Goal: Transaction & Acquisition: Subscribe to service/newsletter

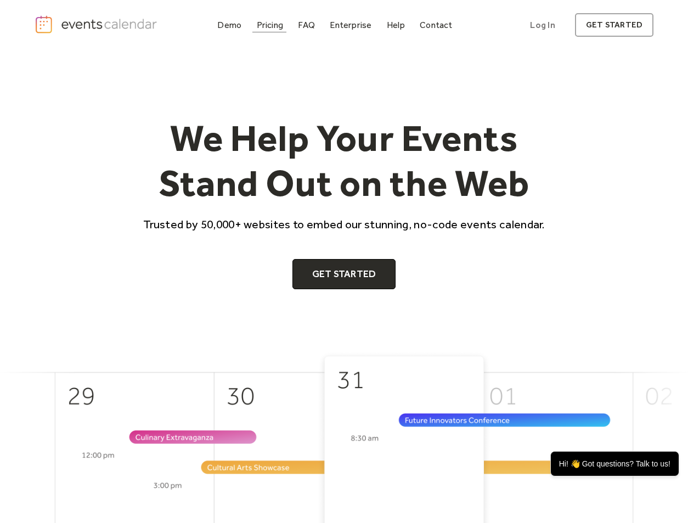
click at [275, 24] on div "Pricing" at bounding box center [270, 25] width 27 height 6
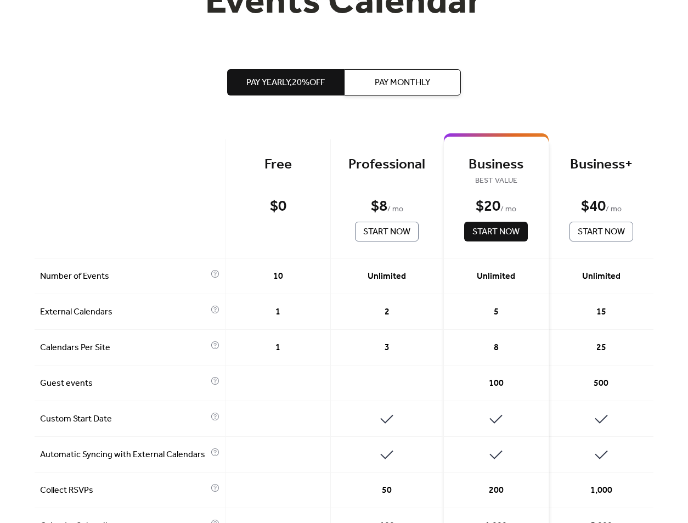
scroll to position [181, 0]
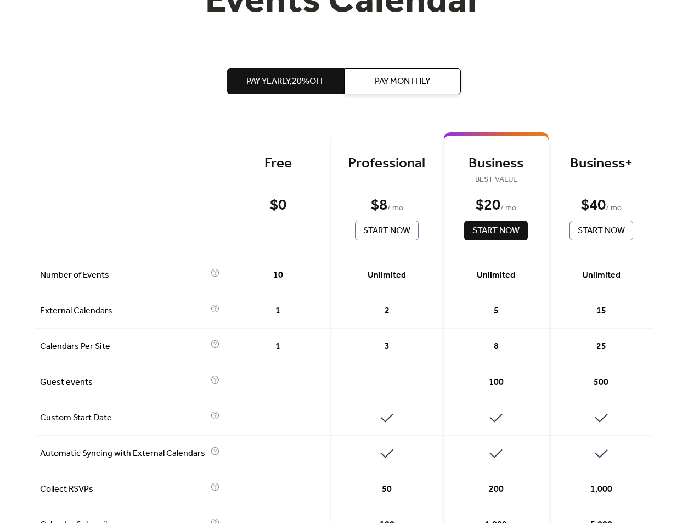
click at [363, 166] on div "Professional" at bounding box center [387, 164] width 80 height 18
drag, startPoint x: 374, startPoint y: 343, endPoint x: 411, endPoint y: 354, distance: 38.7
click at [411, 354] on div "3" at bounding box center [387, 347] width 113 height 36
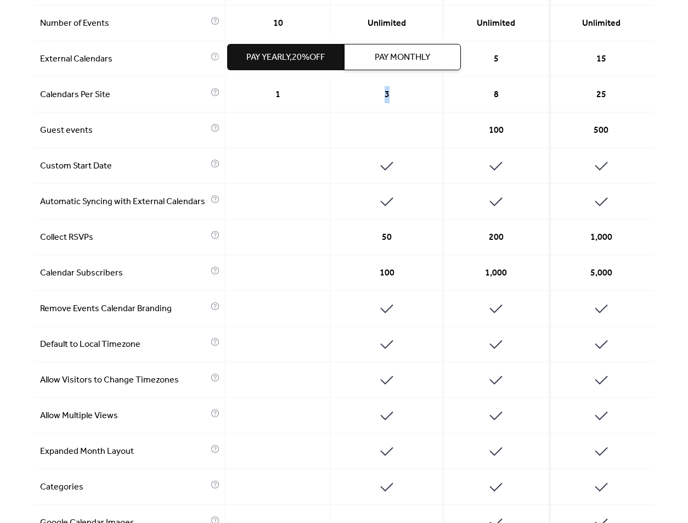
scroll to position [440, 0]
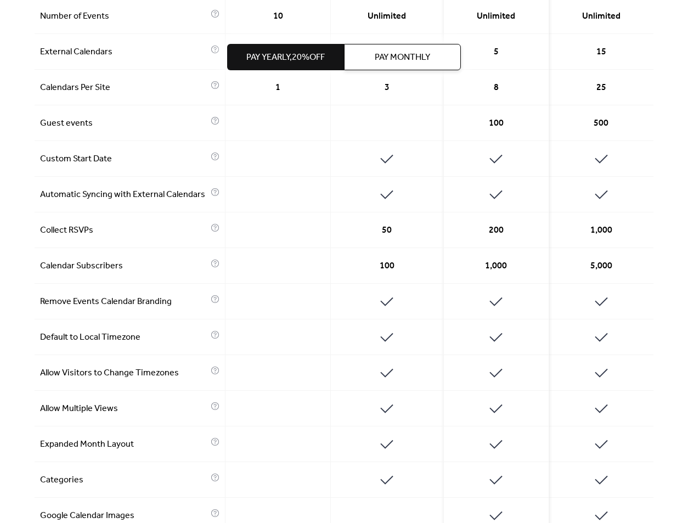
drag, startPoint x: 375, startPoint y: 300, endPoint x: 423, endPoint y: 312, distance: 50.2
click at [423, 312] on div at bounding box center [387, 302] width 113 height 36
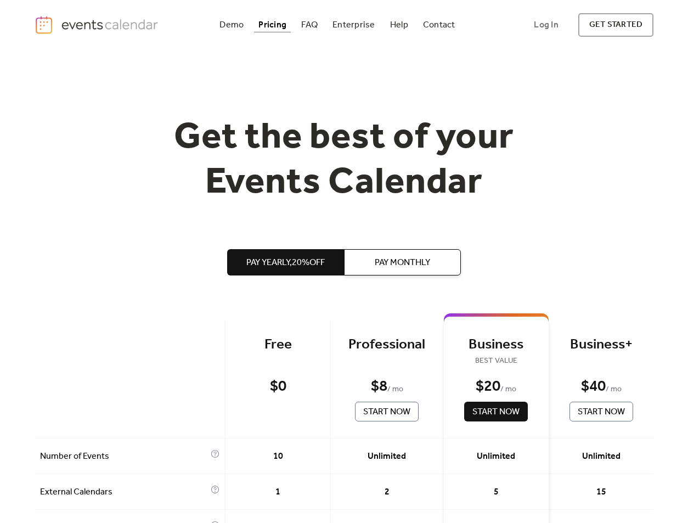
scroll to position [0, 0]
click at [236, 25] on div "Demo" at bounding box center [231, 25] width 24 height 6
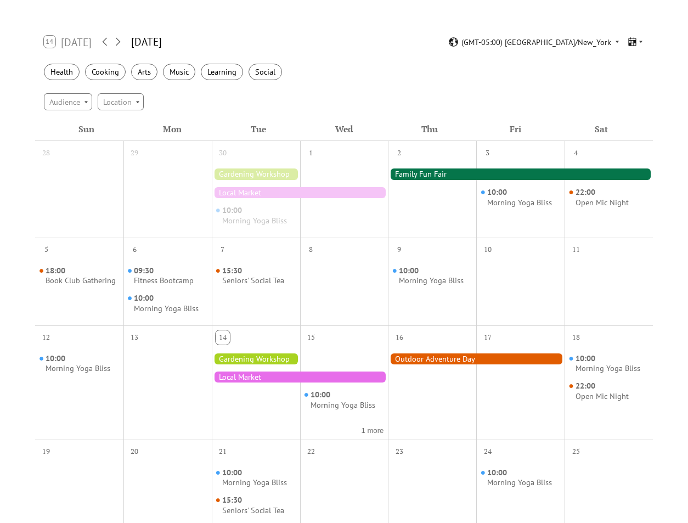
scroll to position [166, 0]
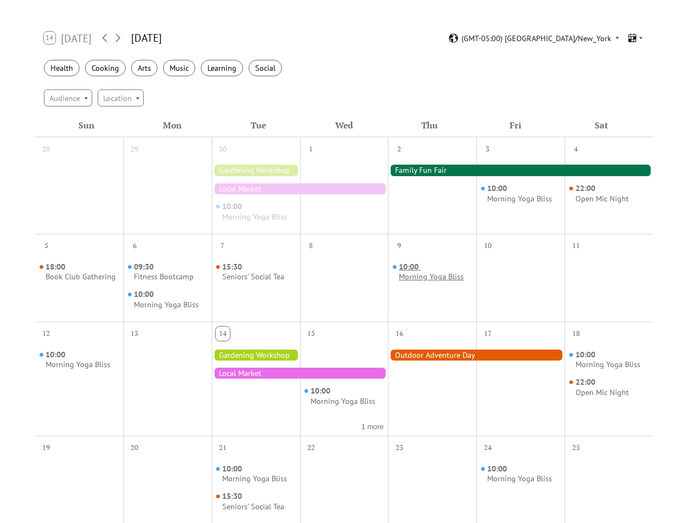
click at [427, 273] on div "Morning Yoga Bliss" at bounding box center [431, 276] width 65 height 10
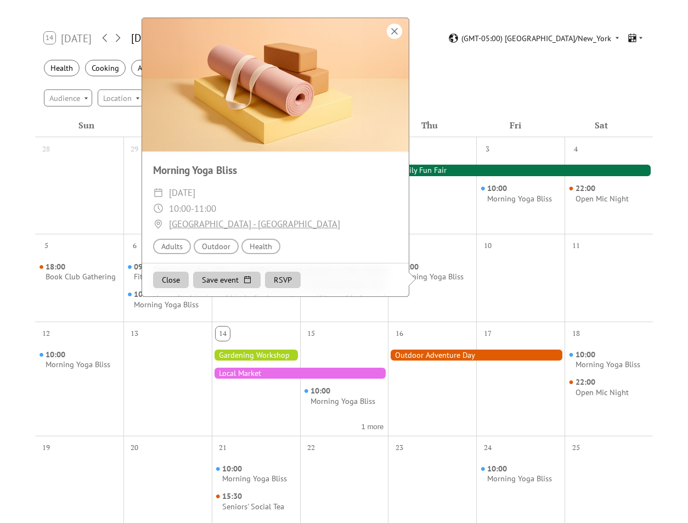
click at [396, 24] on div at bounding box center [394, 31] width 15 height 15
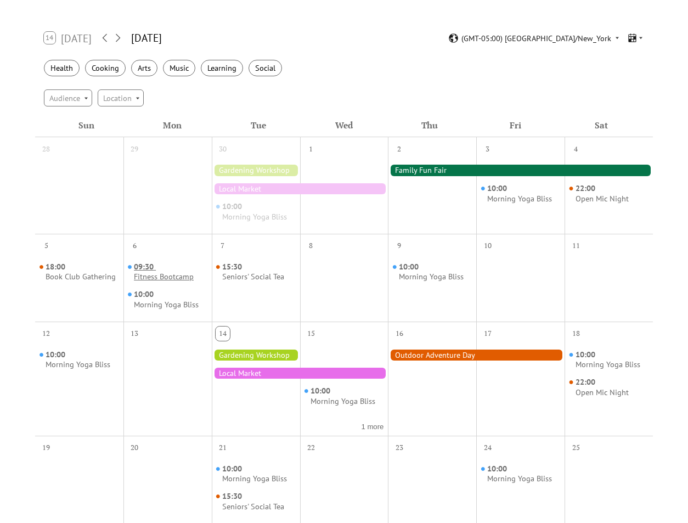
click at [153, 276] on div "Fitness Bootcamp" at bounding box center [164, 276] width 60 height 10
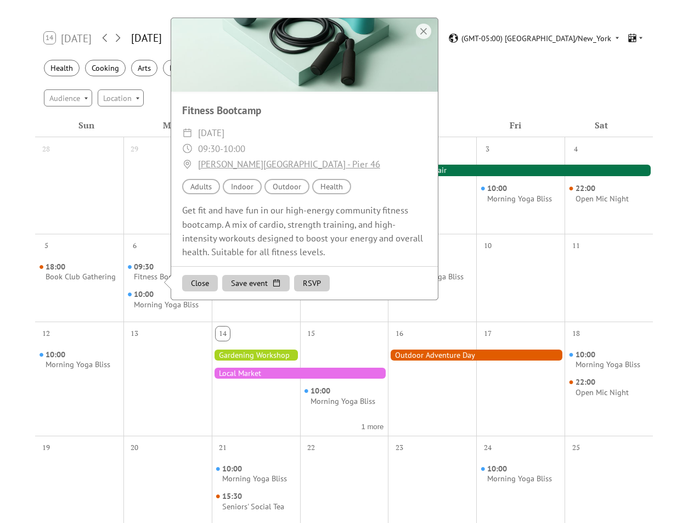
scroll to position [59, 0]
click at [428, 24] on div at bounding box center [423, 31] width 15 height 15
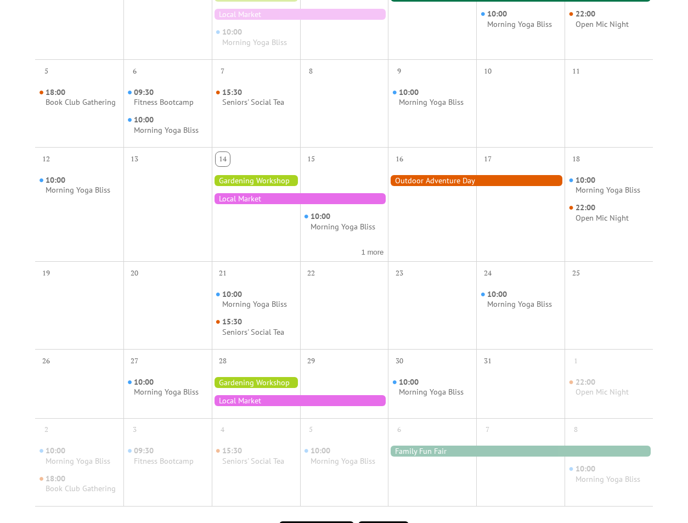
scroll to position [346, 0]
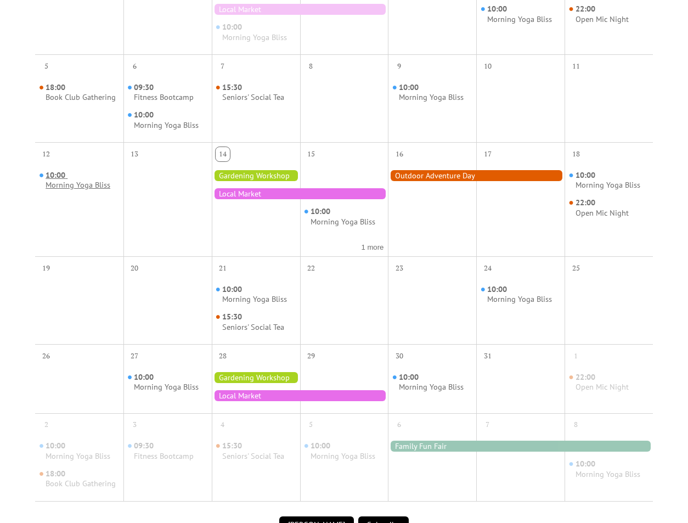
click at [82, 180] on div "Morning Yoga Bliss" at bounding box center [78, 185] width 65 height 10
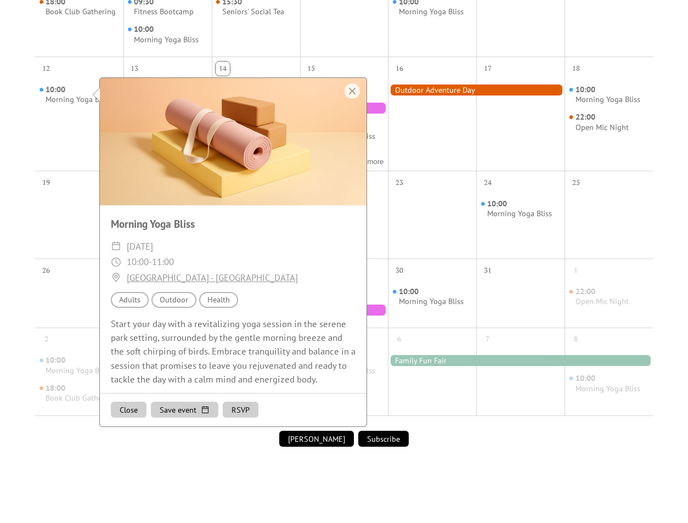
scroll to position [440, 0]
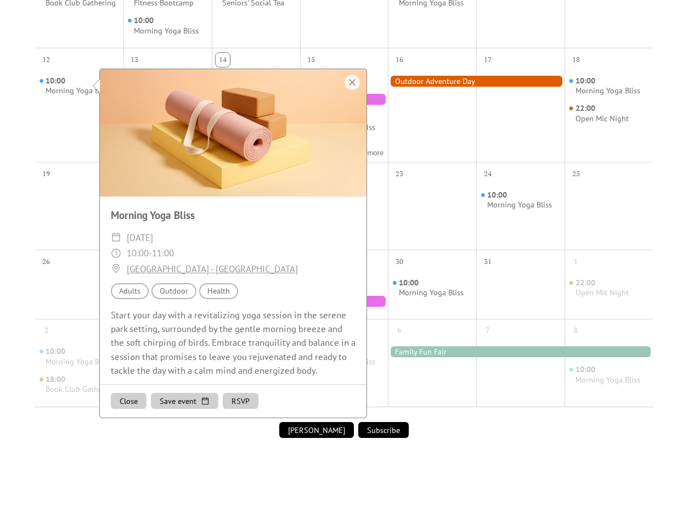
click at [242, 401] on button "RSVP" at bounding box center [241, 401] width 36 height 16
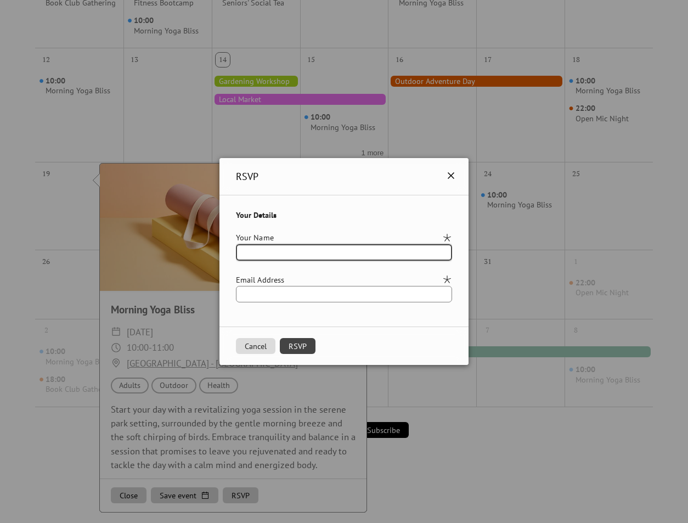
click at [457, 174] on icon at bounding box center [450, 175] width 13 height 13
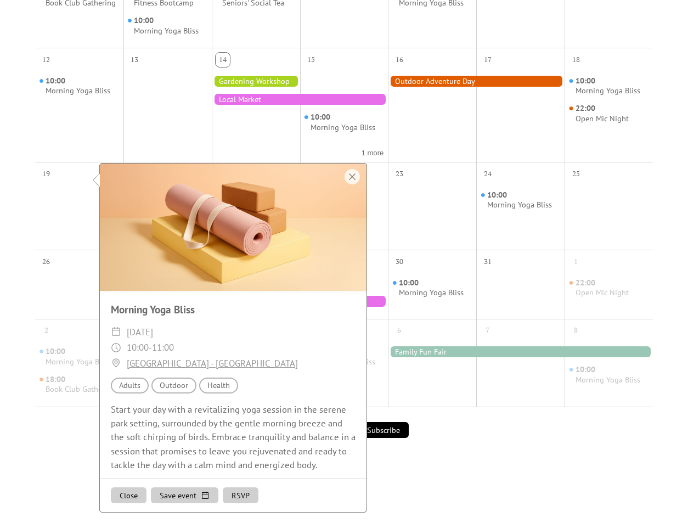
click at [463, 444] on div "Events Calendar Demo Loading the Events Calendar..." at bounding box center [344, 58] width 619 height 896
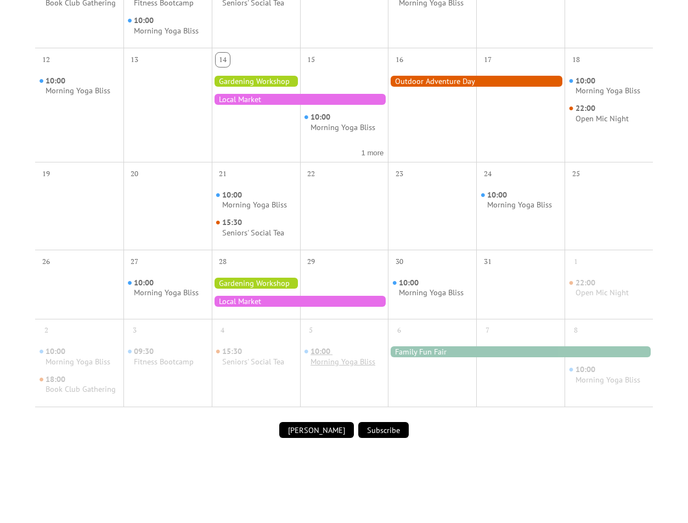
click at [335, 356] on div "Morning Yoga Bliss" at bounding box center [342, 361] width 65 height 10
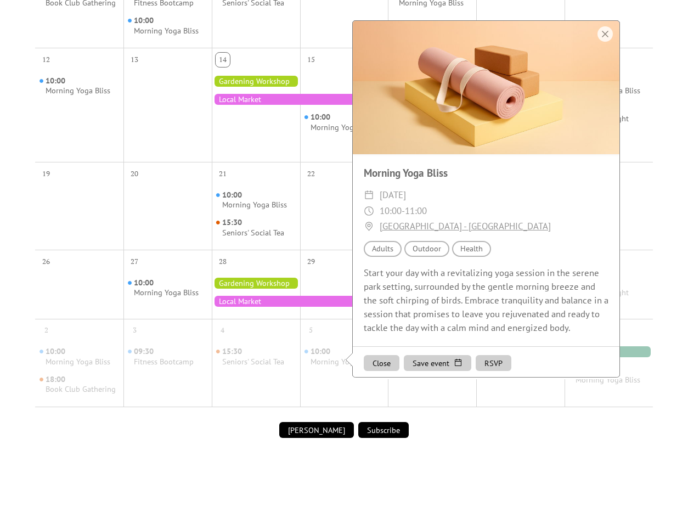
click at [498, 450] on div "Events Calendar Demo Loading the Events Calendar..." at bounding box center [344, 58] width 619 height 896
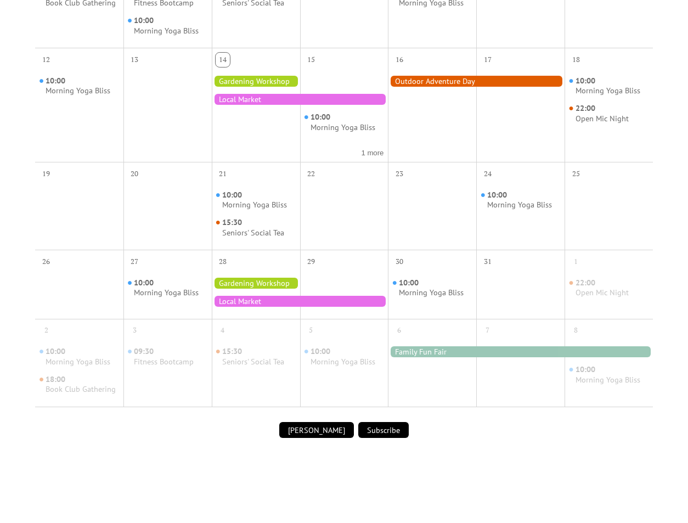
click at [424, 346] on div at bounding box center [520, 351] width 265 height 11
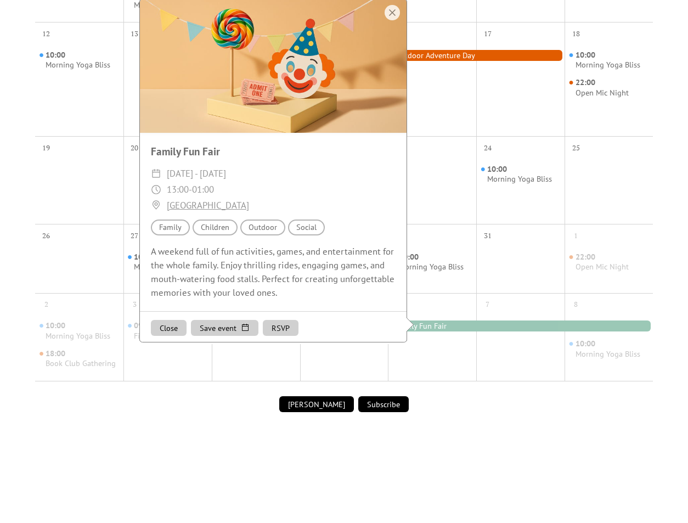
scroll to position [458, 0]
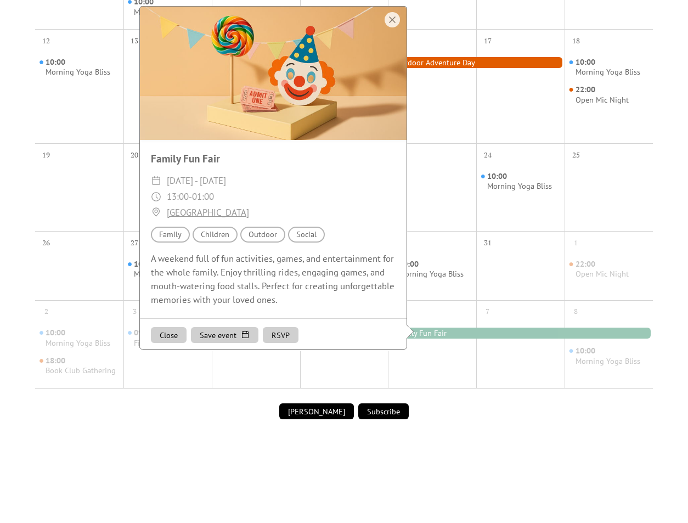
click at [446, 399] on div "Submit Event Subscribe" at bounding box center [344, 411] width 618 height 30
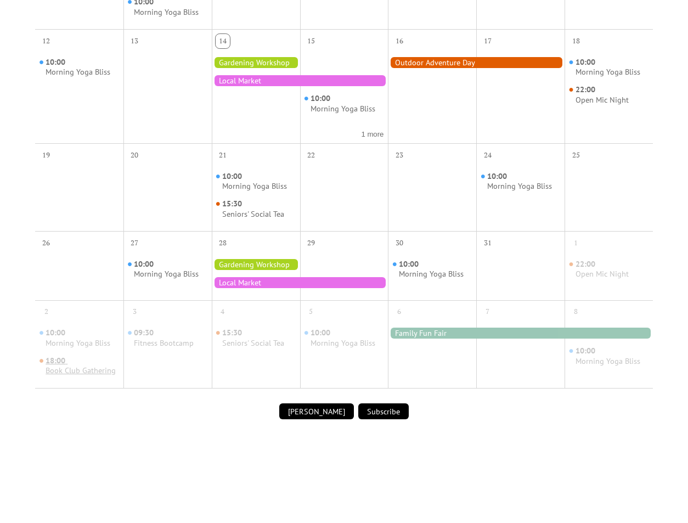
click at [90, 366] on div "Book Club Gathering" at bounding box center [81, 370] width 70 height 10
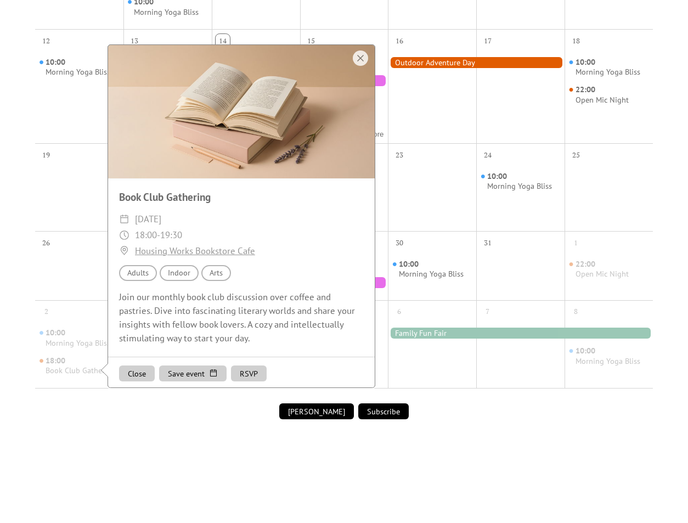
click at [129, 408] on div "Submit Event Subscribe" at bounding box center [344, 411] width 618 height 30
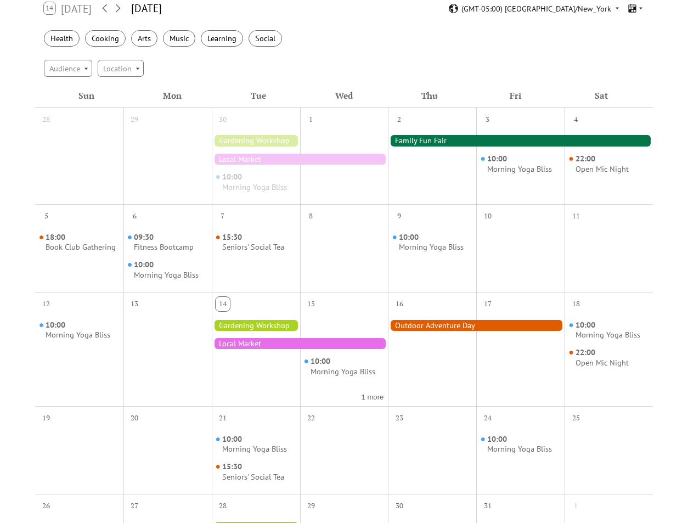
scroll to position [246, 0]
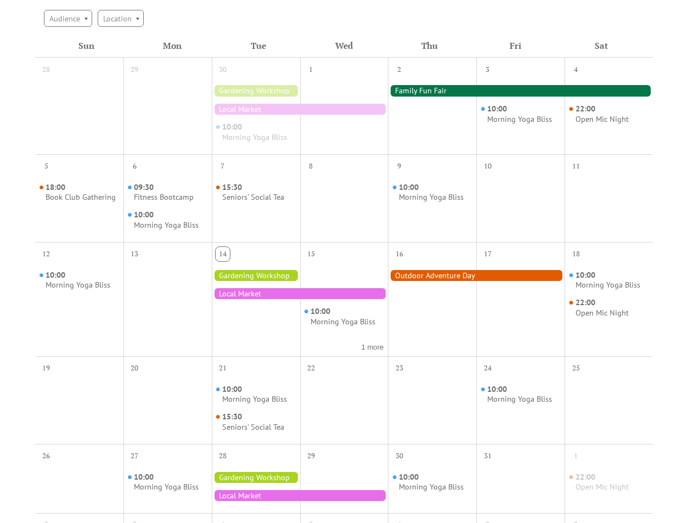
click at [424, 92] on div at bounding box center [520, 90] width 265 height 11
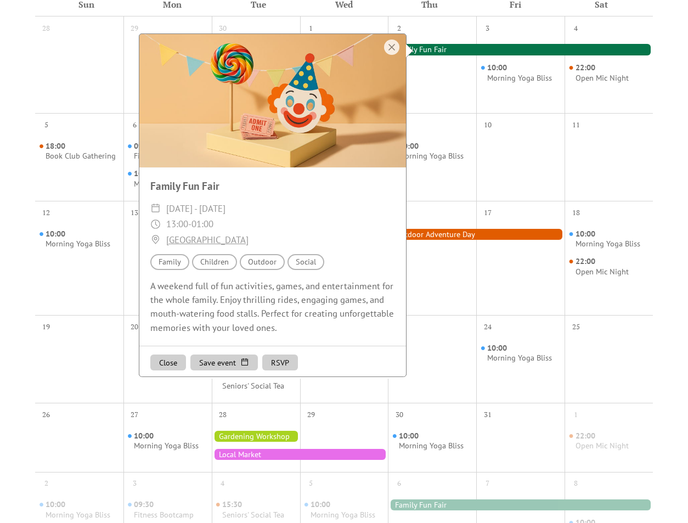
scroll to position [302, 0]
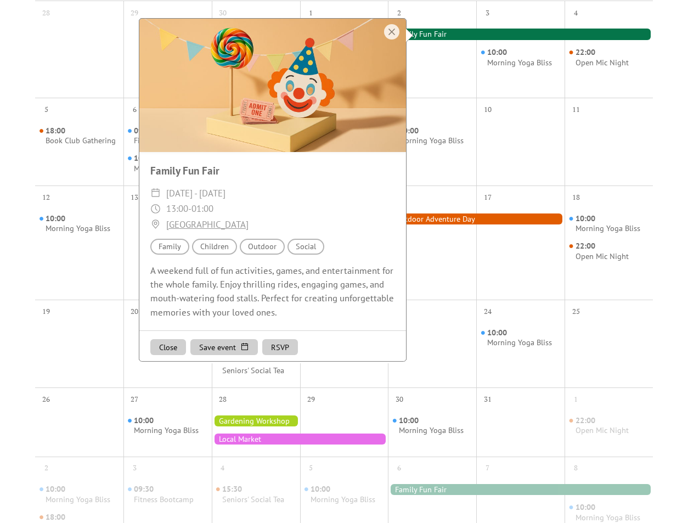
click at [226, 284] on div "A weekend full of fun activities, games, and entertainment for the whole family…" at bounding box center [272, 291] width 267 height 55
drag, startPoint x: 150, startPoint y: 268, endPoint x: 292, endPoint y: 313, distance: 148.8
click at [292, 313] on div "A weekend full of fun activities, games, and entertainment for the whole family…" at bounding box center [272, 291] width 267 height 55
click at [290, 313] on div "A weekend full of fun activities, games, and entertainment for the whole family…" at bounding box center [272, 291] width 267 height 55
click at [134, 354] on div at bounding box center [167, 352] width 88 height 62
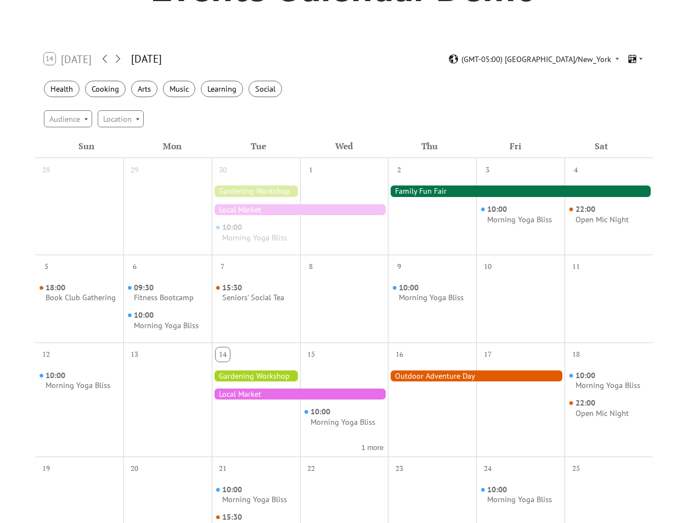
scroll to position [121, 0]
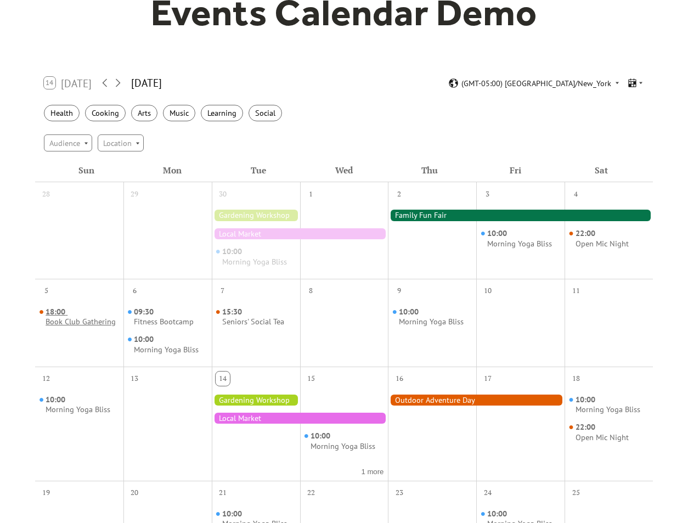
click at [77, 316] on div "Book Club Gathering" at bounding box center [81, 321] width 70 height 10
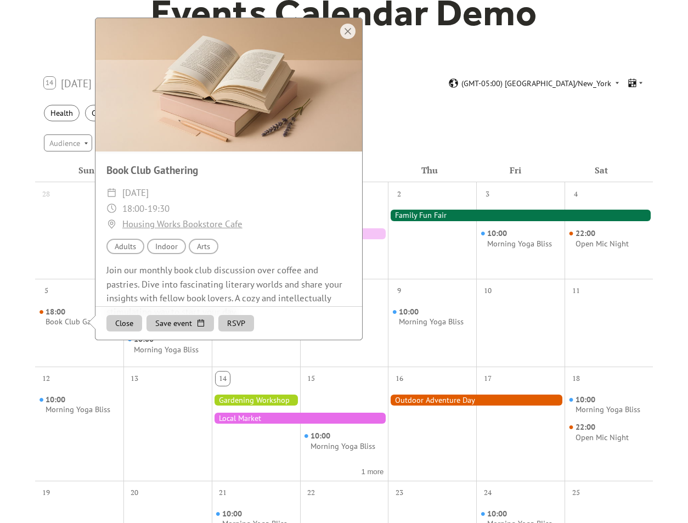
scroll to position [0, 0]
click at [349, 24] on div at bounding box center [347, 31] width 15 height 15
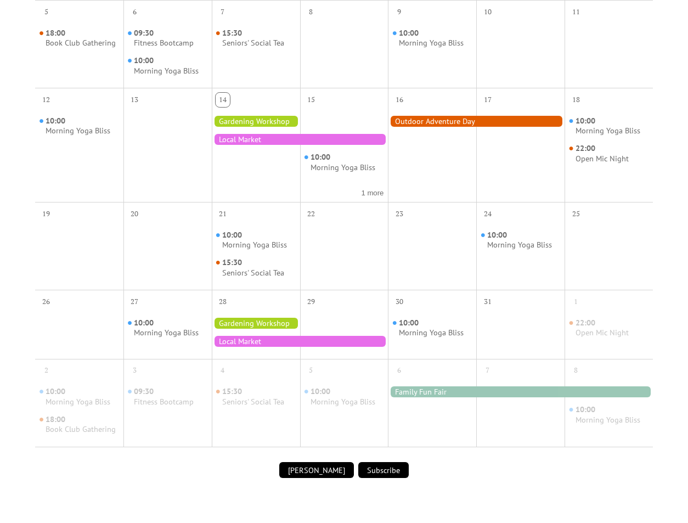
scroll to position [443, 0]
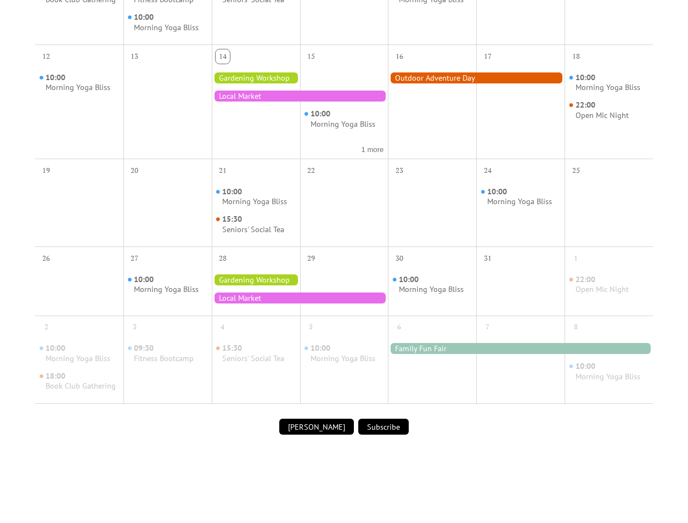
click at [264, 90] on div at bounding box center [300, 95] width 177 height 11
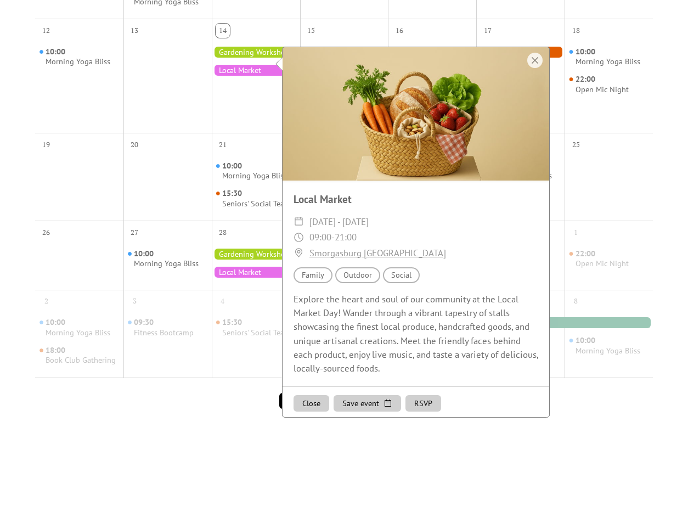
scroll to position [468, 0]
drag, startPoint x: 294, startPoint y: 298, endPoint x: 411, endPoint y: 380, distance: 142.6
click at [411, 380] on div "Local Market ​ Tue, Oct 14 - Wed, Oct 15, 2025 ​ 09:00 - 21:00 ​ Smorgasburg Wi…" at bounding box center [415, 284] width 267 height 206
click at [536, 62] on div at bounding box center [534, 60] width 15 height 15
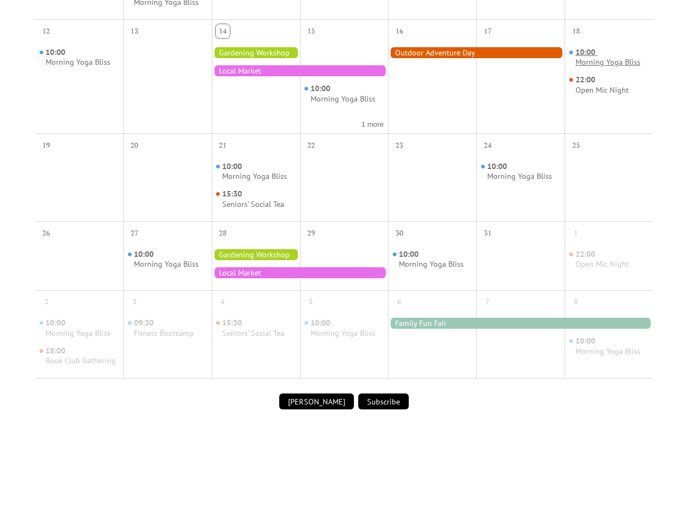
click at [588, 59] on div "Morning Yoga Bliss" at bounding box center [607, 62] width 65 height 10
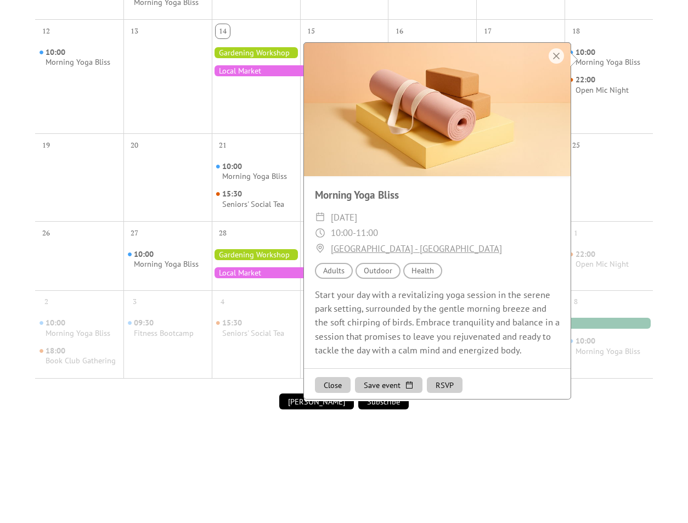
click at [454, 443] on div "Events Calendar Demo Loading the Events Calendar..." at bounding box center [344, 30] width 619 height 896
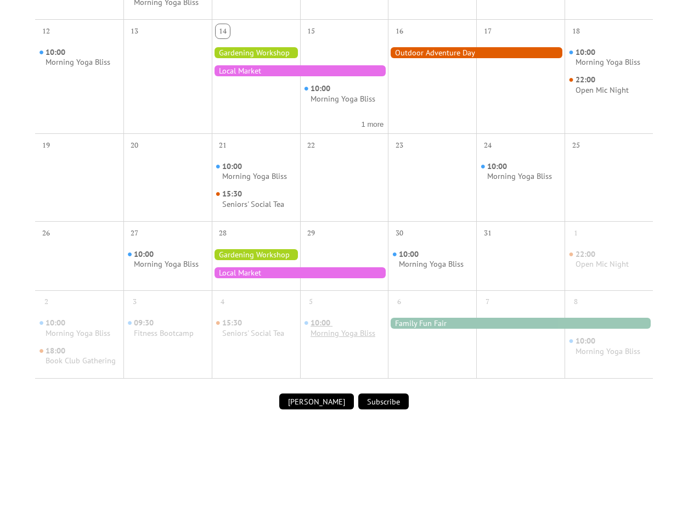
click at [332, 329] on div "Morning Yoga Bliss" at bounding box center [342, 333] width 65 height 10
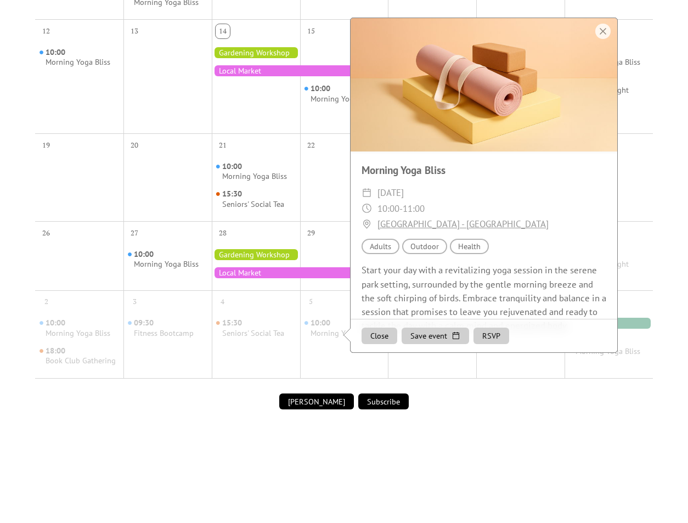
click at [494, 410] on div "Events Calendar Demo Loading the Events Calendar..." at bounding box center [344, 30] width 619 height 896
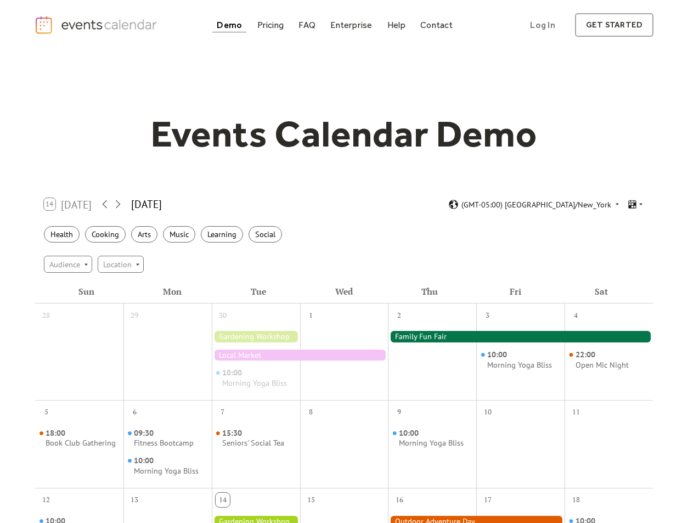
scroll to position [0, 0]
click at [279, 28] on div "Pricing" at bounding box center [270, 25] width 27 height 6
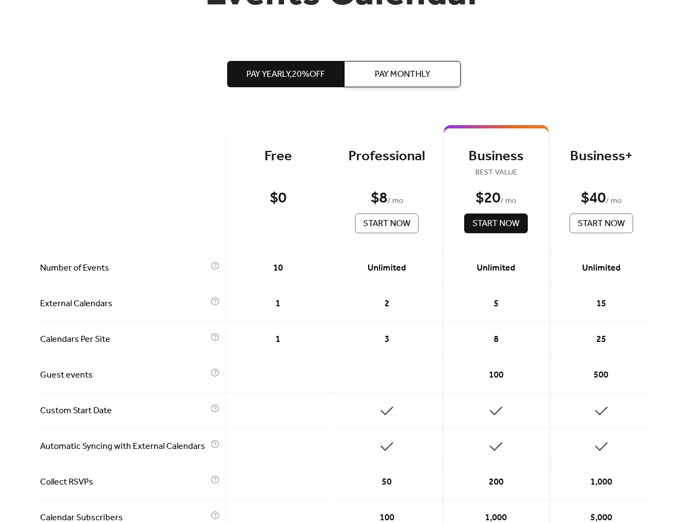
scroll to position [189, 0]
click at [386, 165] on div "Professional" at bounding box center [387, 156] width 80 height 18
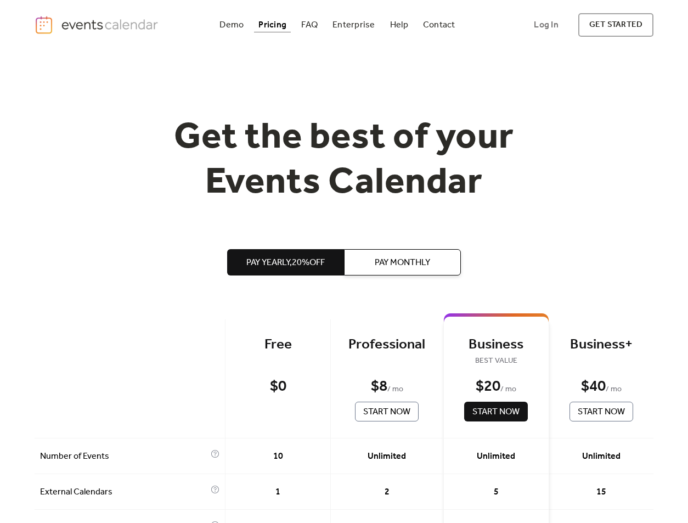
scroll to position [0, 0]
click at [236, 28] on div "Demo" at bounding box center [231, 25] width 24 height 6
